Goal: Task Accomplishment & Management: Complete application form

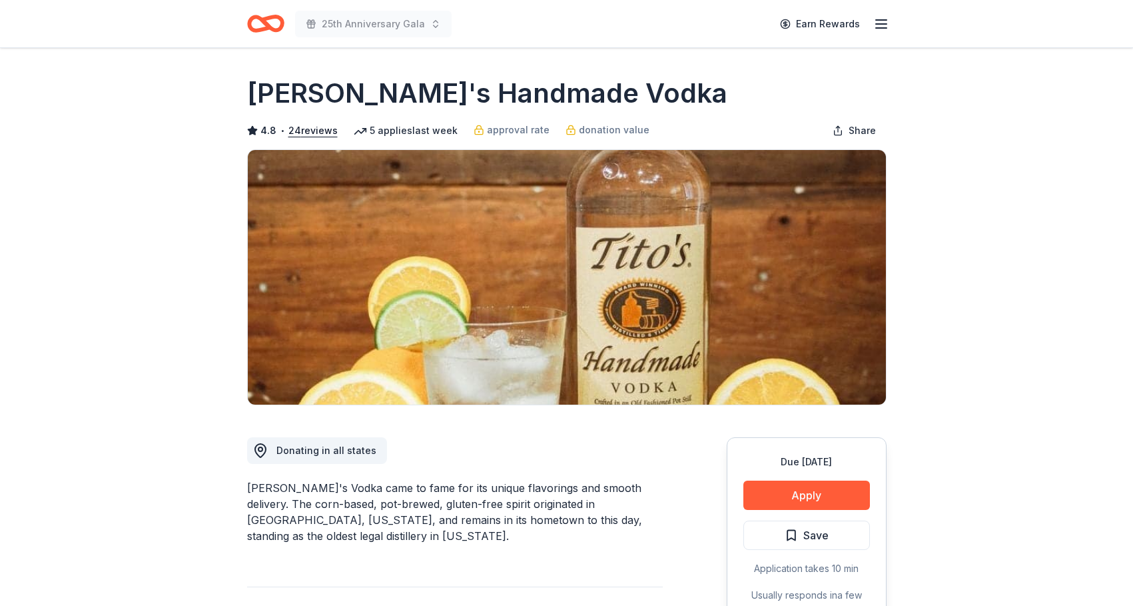
click at [885, 25] on icon "button" at bounding box center [881, 24] width 16 height 16
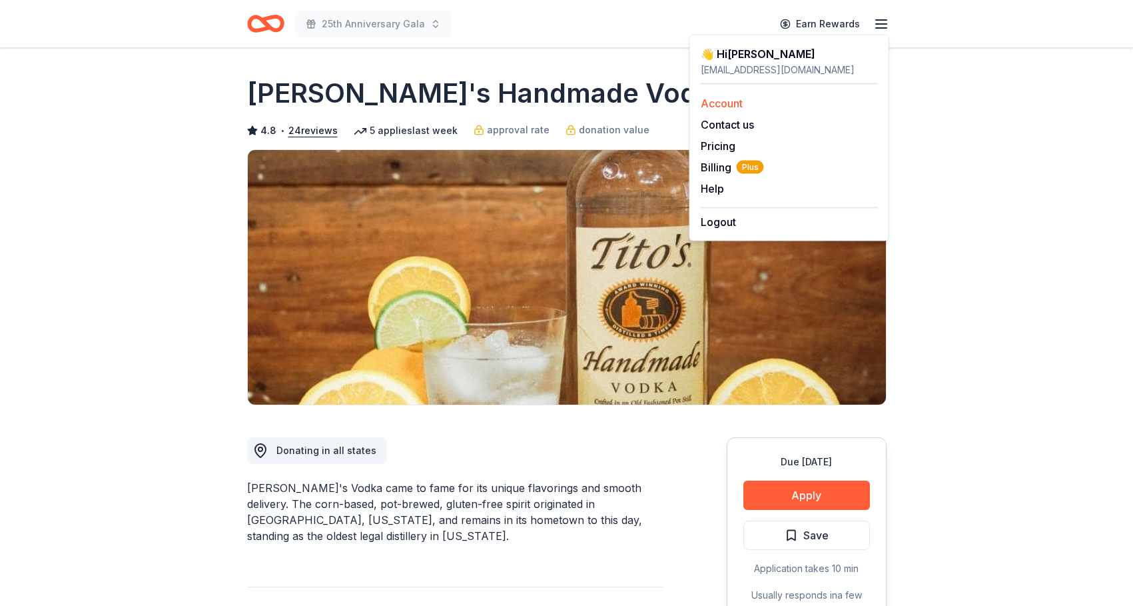
click at [736, 103] on link "Account" at bounding box center [722, 103] width 42 height 13
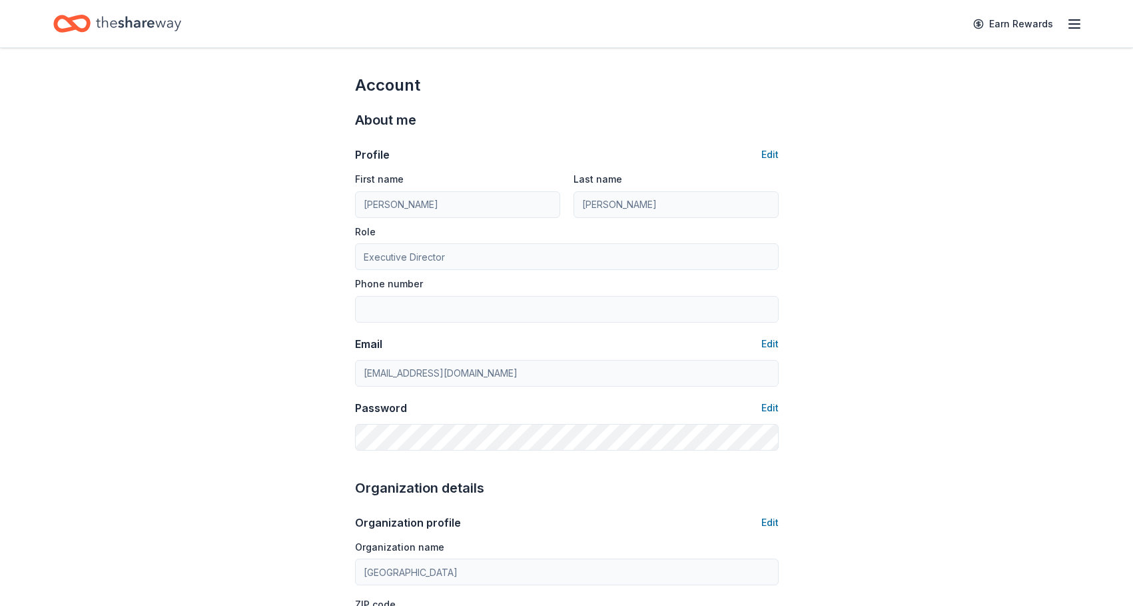
click at [1076, 19] on icon "button" at bounding box center [1075, 24] width 16 height 16
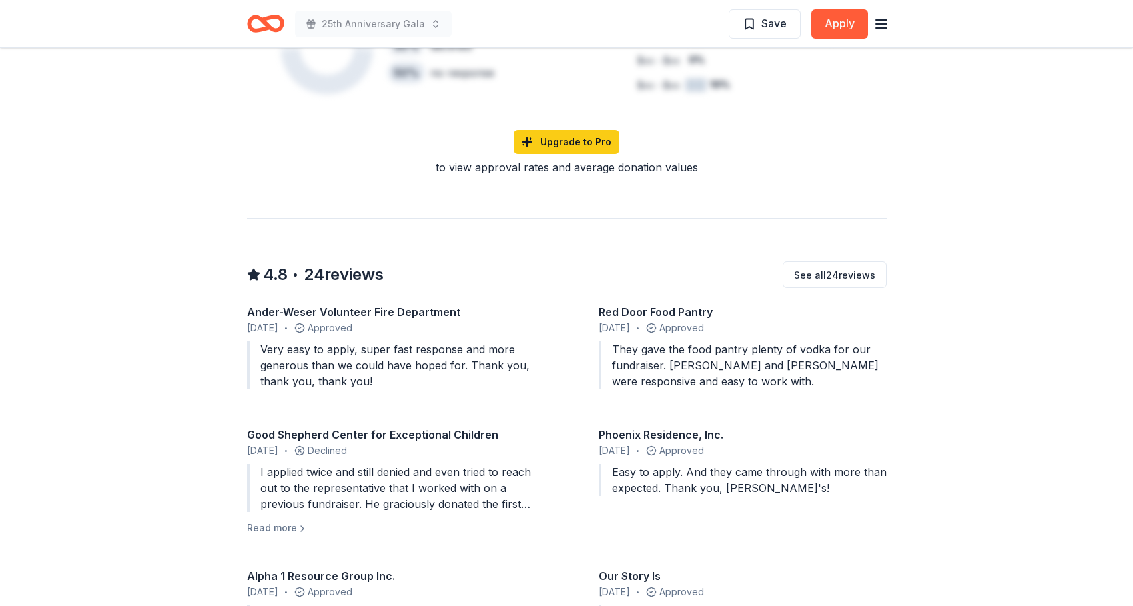
scroll to position [1068, 0]
click at [286, 519] on button "Read more" at bounding box center [277, 527] width 61 height 16
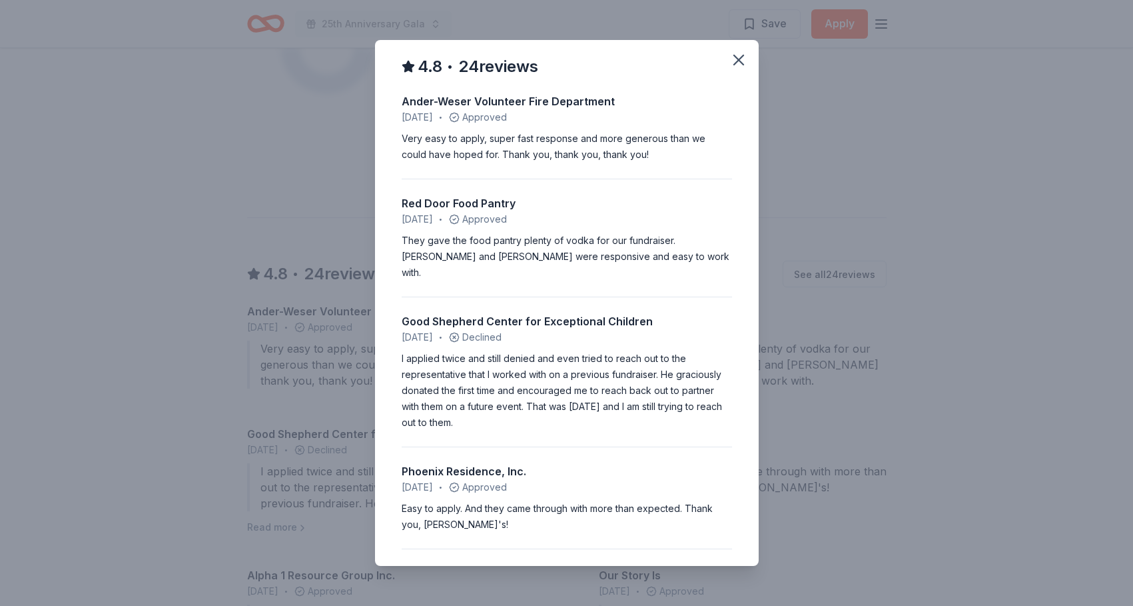
scroll to position [0, 0]
click at [740, 57] on icon "button" at bounding box center [738, 59] width 9 height 9
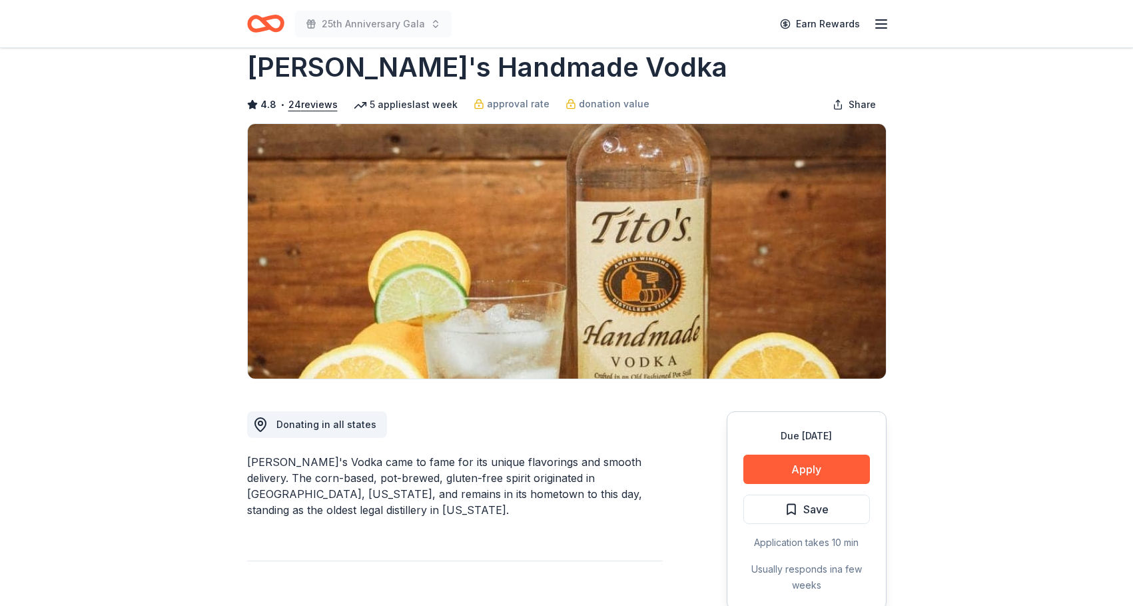
scroll to position [25, 0]
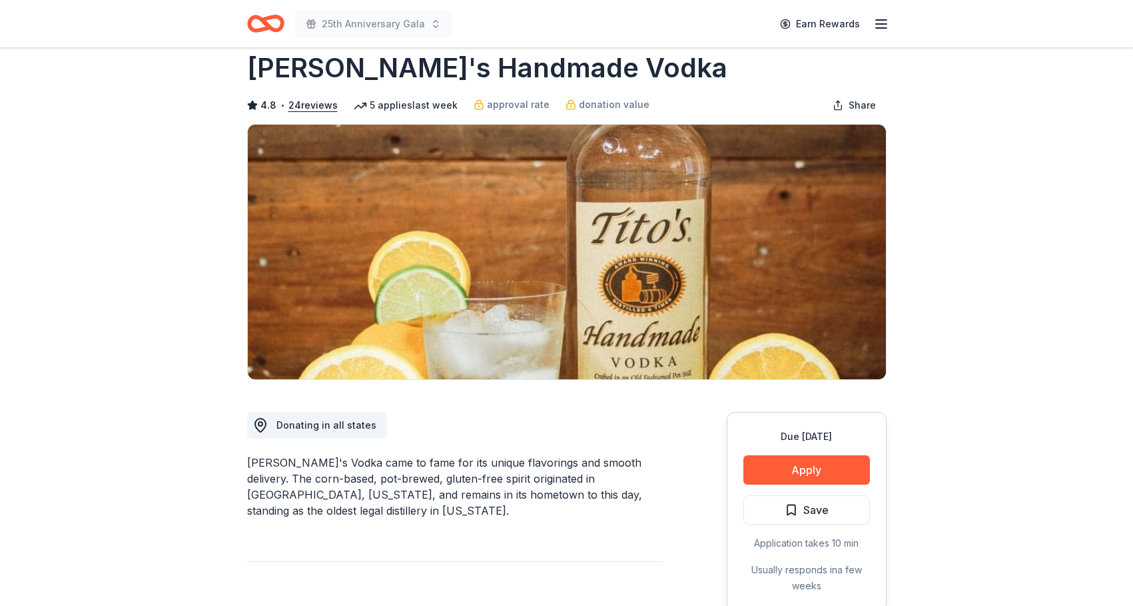
click at [881, 21] on icon "button" at bounding box center [881, 24] width 16 height 16
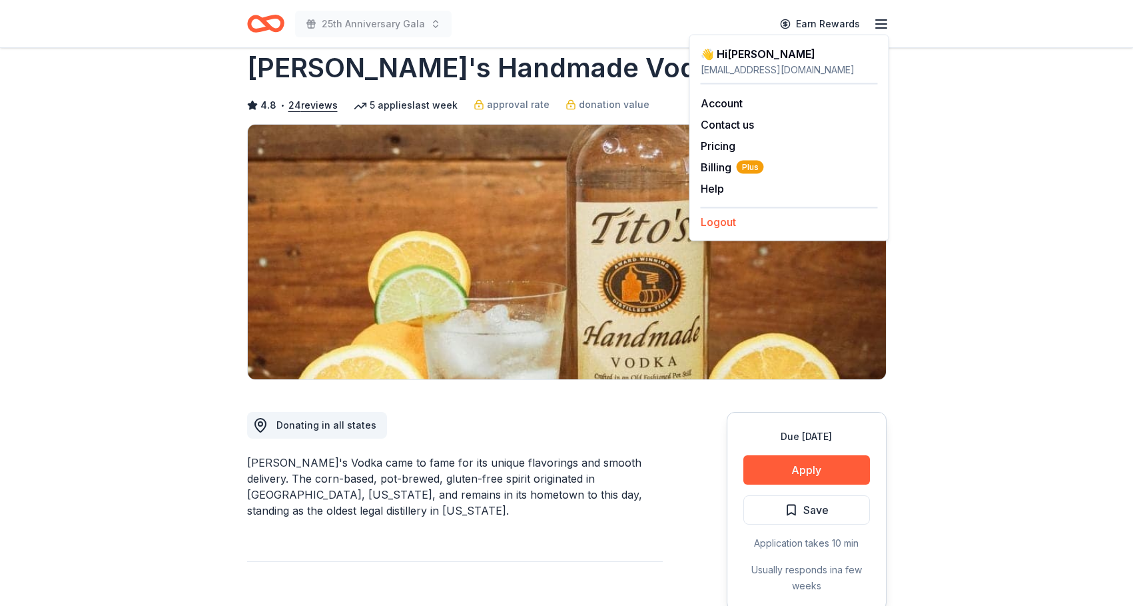
click at [725, 225] on button "Logout" at bounding box center [718, 222] width 35 height 16
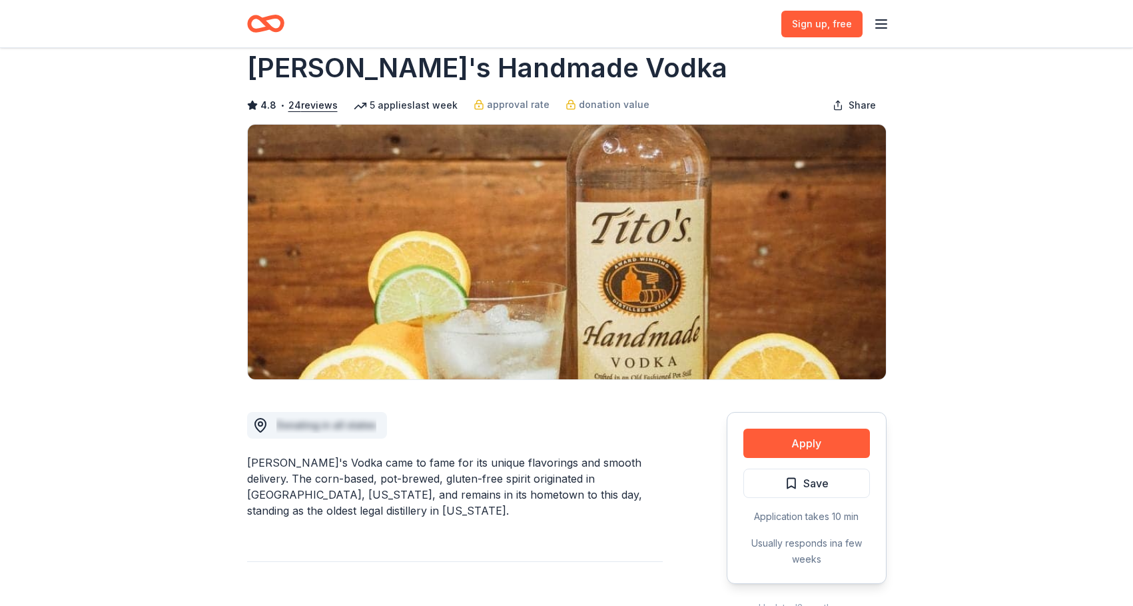
scroll to position [0, 0]
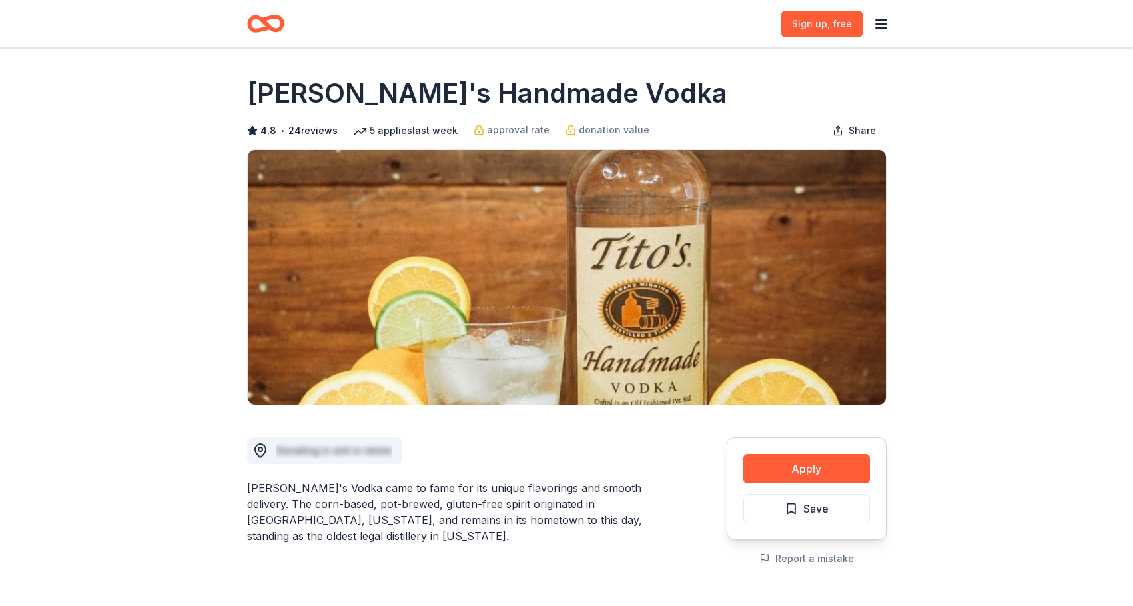
click at [877, 20] on line "button" at bounding box center [881, 20] width 11 height 0
click at [718, 129] on button "Log in" at bounding box center [716, 130] width 31 height 16
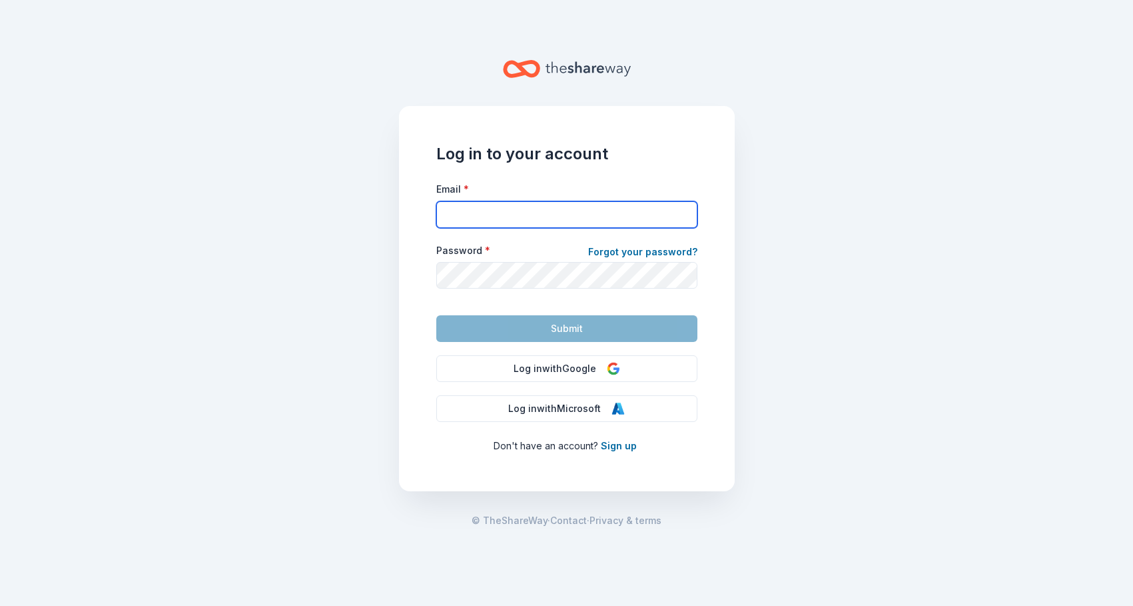
type input "[EMAIL_ADDRESS][DOMAIN_NAME]"
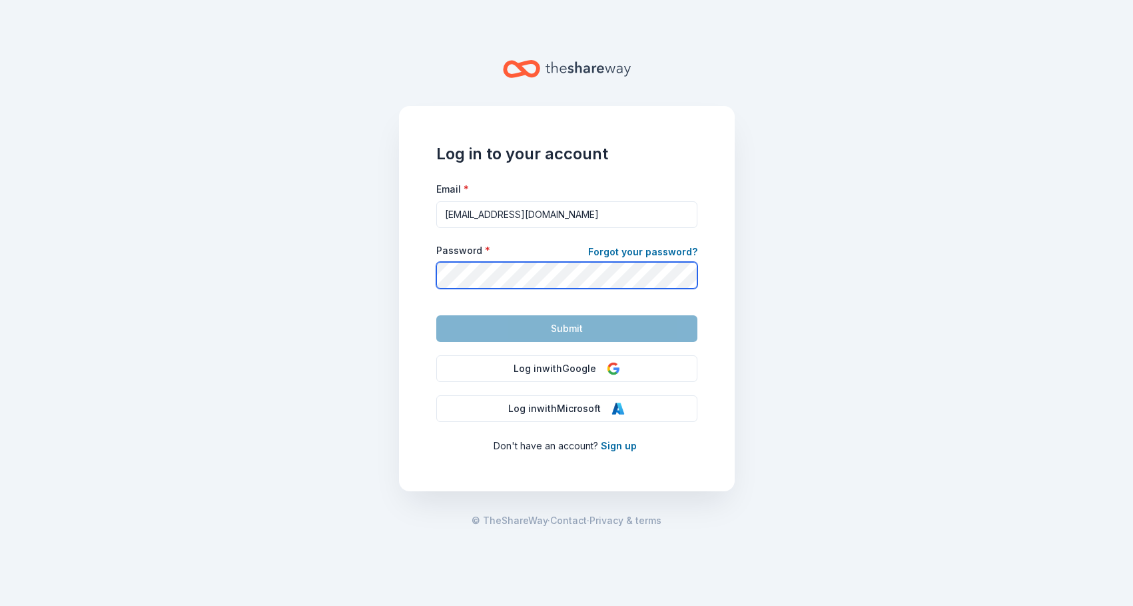
click at [566, 328] on button "Submit" at bounding box center [566, 328] width 261 height 27
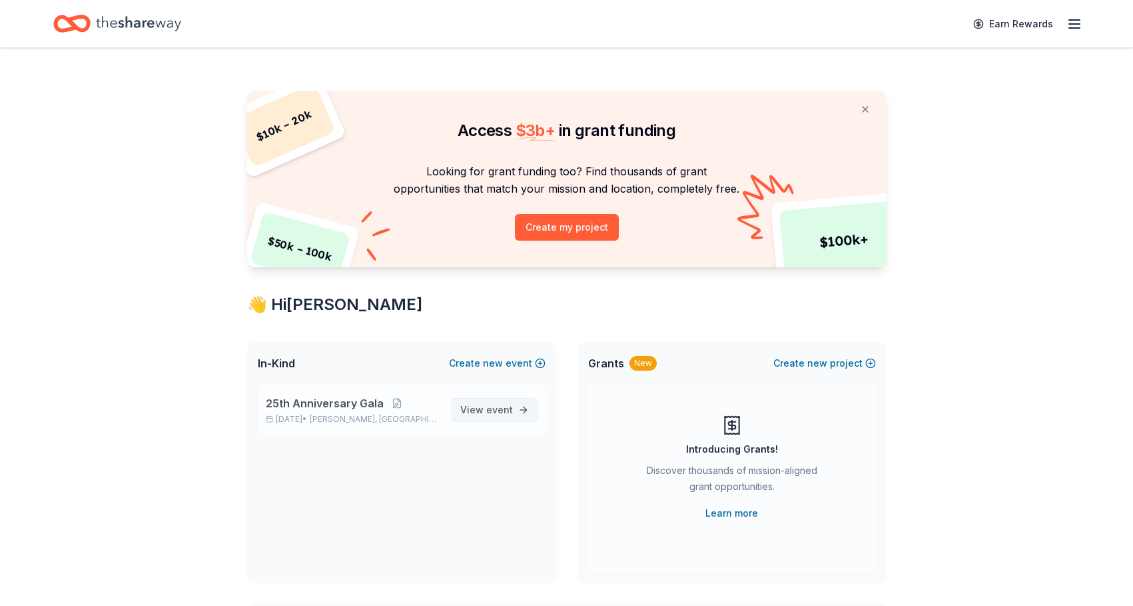
click at [498, 406] on span "event" at bounding box center [499, 409] width 27 height 11
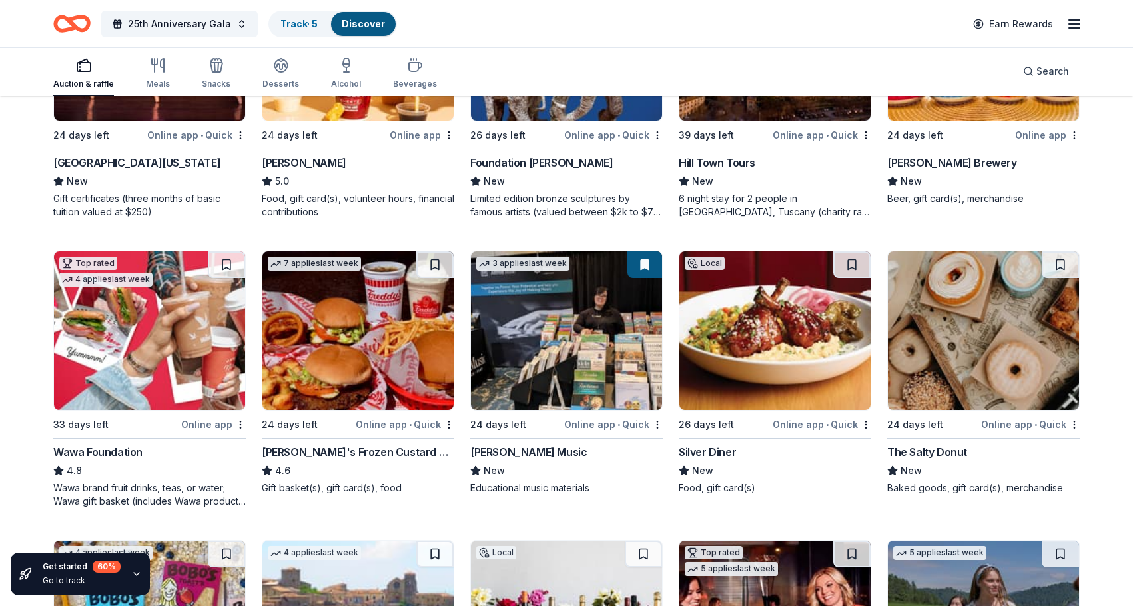
scroll to position [1443, 0]
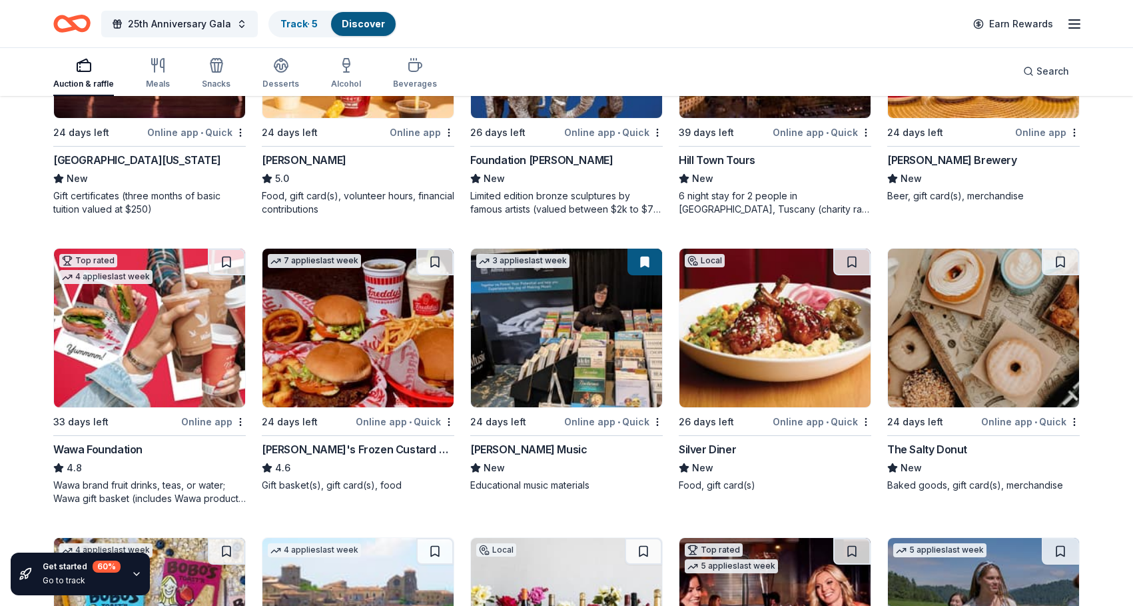
click at [161, 334] on img at bounding box center [149, 327] width 191 height 159
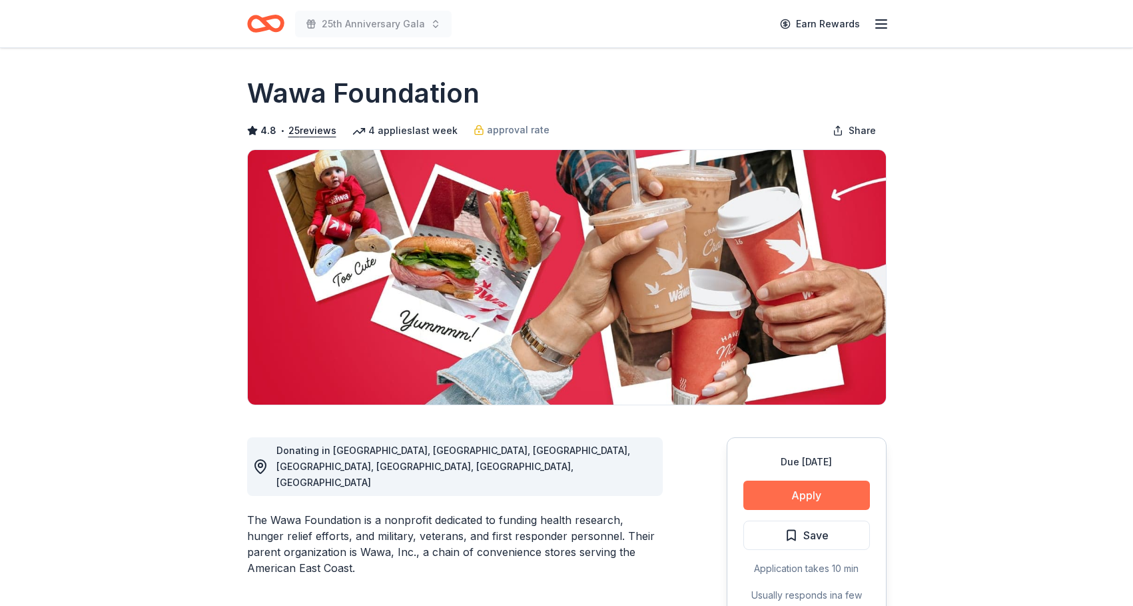
click at [804, 496] on button "Apply" at bounding box center [806, 494] width 127 height 29
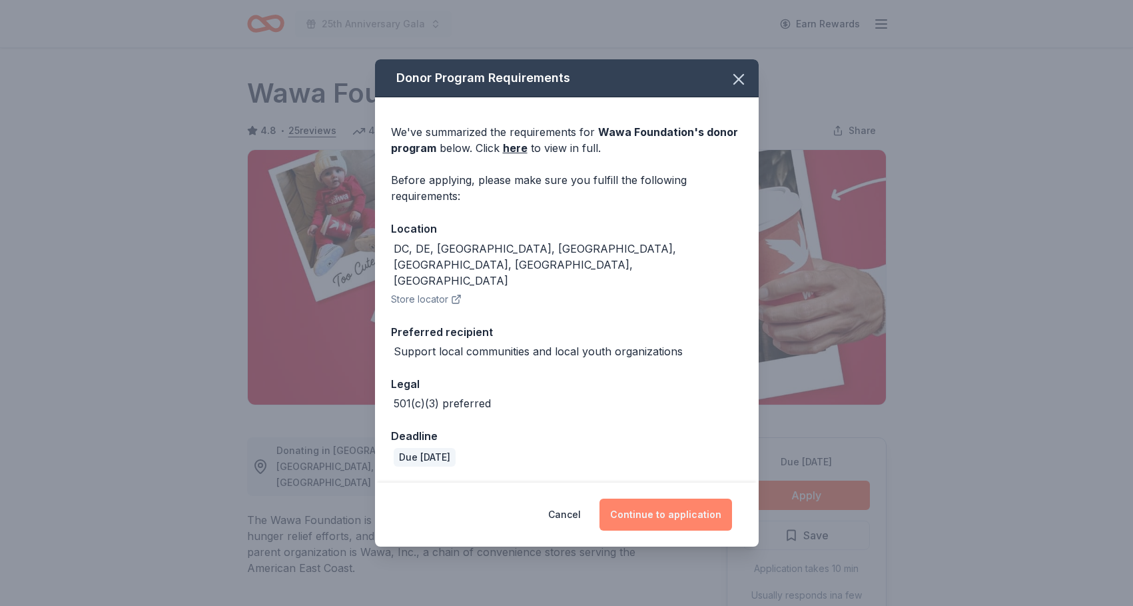
click at [686, 504] on button "Continue to application" at bounding box center [666, 514] width 133 height 32
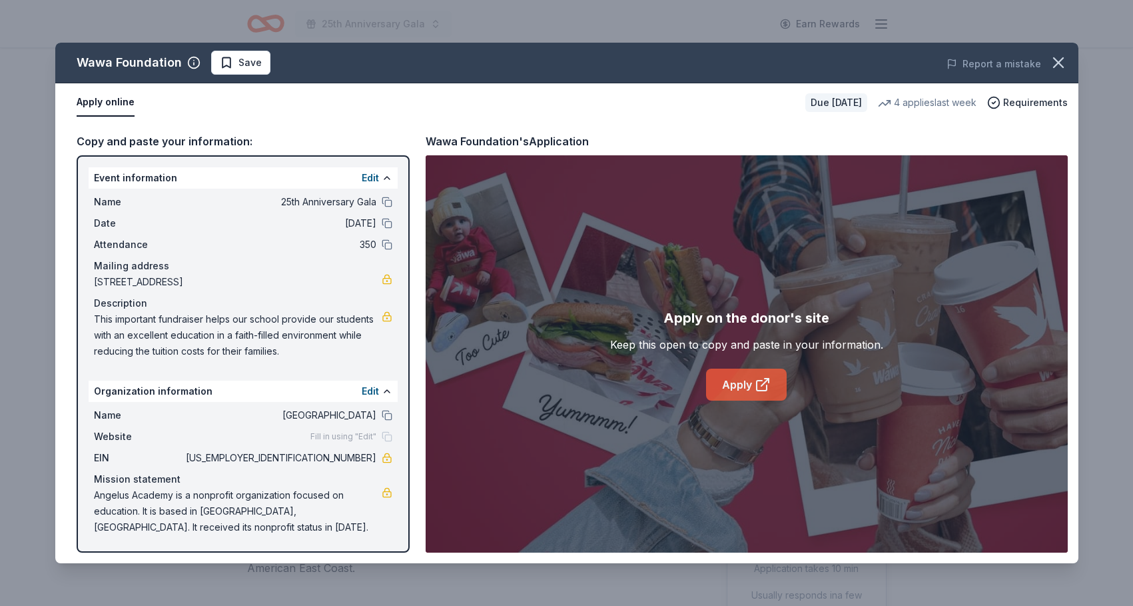
click at [736, 382] on link "Apply" at bounding box center [746, 384] width 81 height 32
